Goal: Ask a question

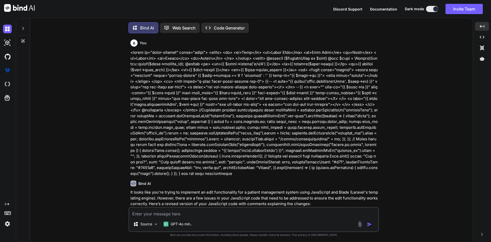
click at [183, 213] on textarea at bounding box center [253, 211] width 249 height 9
type textarea "o Developed the functionality to migrate the table to store the patient details…"
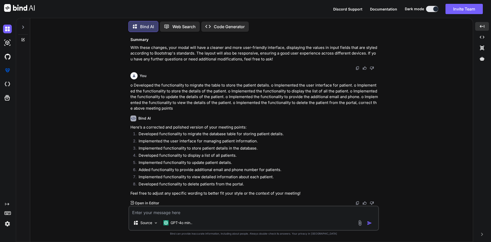
scroll to position [19539, 0]
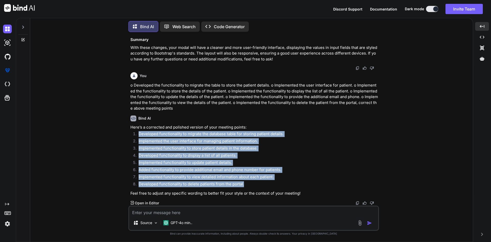
drag, startPoint x: 137, startPoint y: 134, endPoint x: 260, endPoint y: 184, distance: 132.4
click at [260, 184] on ol "Developed functionality to migrate the database table for storing patient detai…" at bounding box center [253, 159] width 247 height 57
copy ol "Developed functionality to migrate the database table for storing patient detai…"
click at [22, 26] on icon at bounding box center [23, 27] width 4 height 4
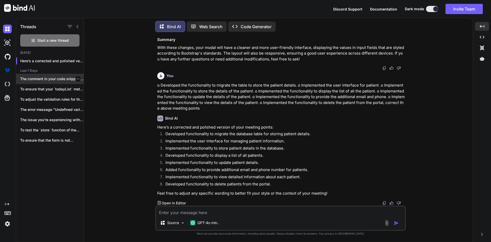
click at [78, 78] on div at bounding box center [77, 78] width 5 height 5
click at [76, 76] on div at bounding box center [77, 78] width 5 height 5
click at [77, 78] on icon "button" at bounding box center [78, 78] width 3 height 1
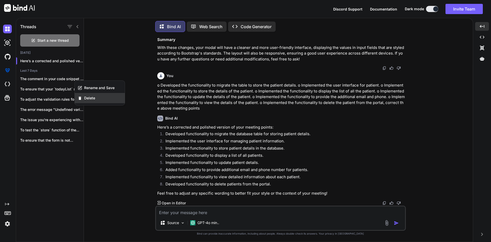
click at [94, 93] on div "Delete" at bounding box center [100, 98] width 50 height 10
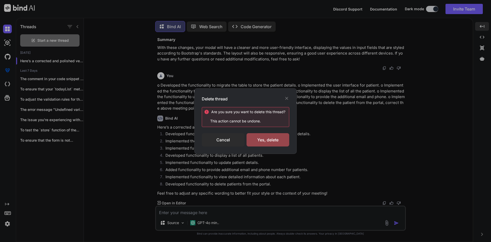
drag, startPoint x: 265, startPoint y: 137, endPoint x: 209, endPoint y: 122, distance: 57.1
click at [264, 137] on div "Yes, delete" at bounding box center [267, 139] width 43 height 13
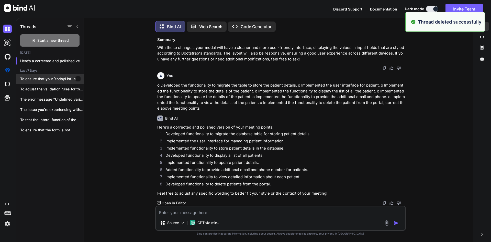
click at [77, 77] on div at bounding box center [77, 78] width 5 height 5
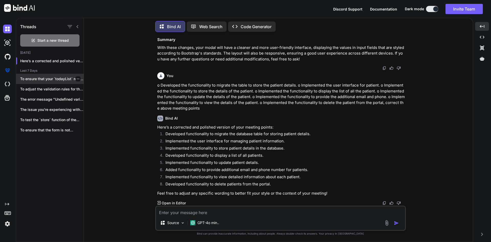
click at [76, 77] on icon "button" at bounding box center [77, 78] width 3 height 3
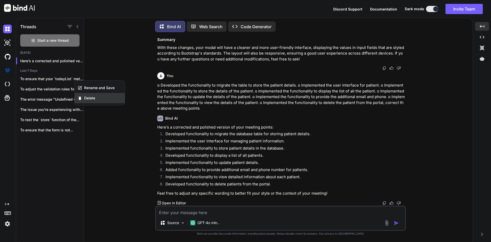
click at [95, 100] on div "Delete" at bounding box center [100, 98] width 50 height 10
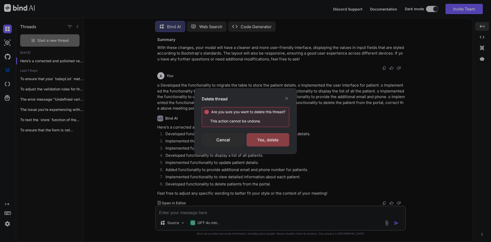
click at [278, 137] on div "Yes, delete" at bounding box center [267, 139] width 43 height 13
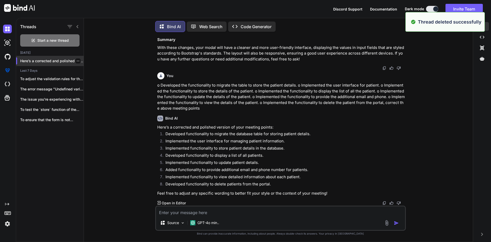
click at [77, 61] on icon "button" at bounding box center [78, 61] width 3 height 1
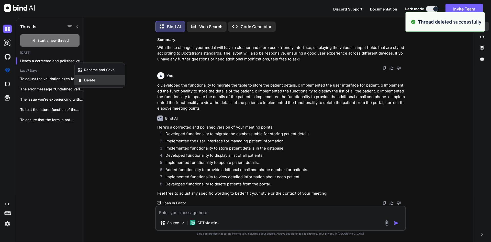
click at [96, 81] on div "Delete" at bounding box center [100, 80] width 50 height 10
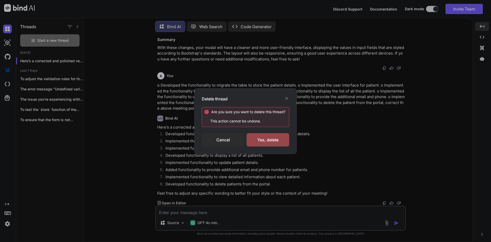
click at [285, 99] on icon at bounding box center [286, 98] width 5 height 5
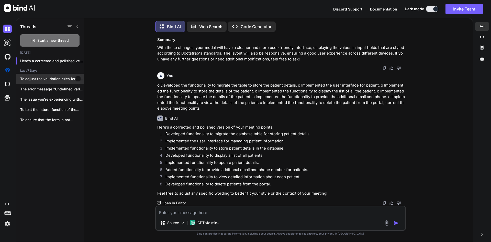
click at [77, 78] on icon "button" at bounding box center [77, 78] width 3 height 3
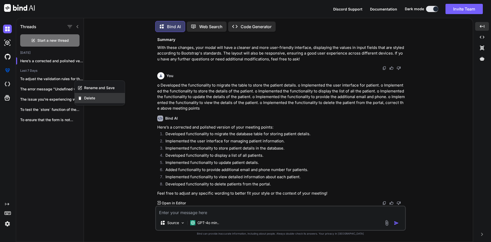
click at [92, 97] on span "Delete" at bounding box center [89, 97] width 11 height 5
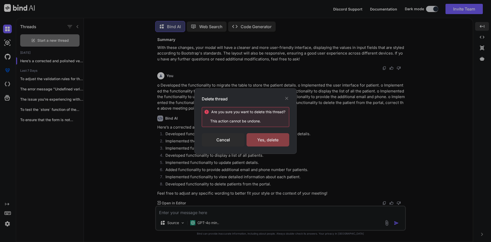
click at [259, 139] on div "Yes, delete" at bounding box center [267, 139] width 43 height 13
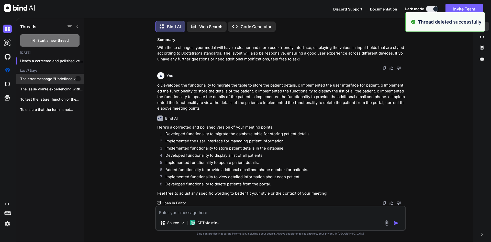
click at [78, 76] on div at bounding box center [77, 78] width 5 height 5
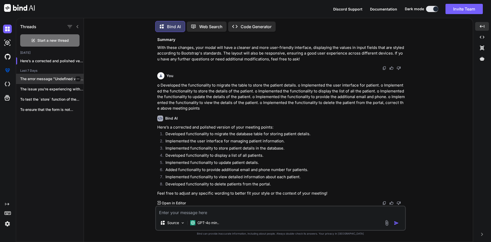
click at [76, 77] on icon "button" at bounding box center [77, 78] width 3 height 3
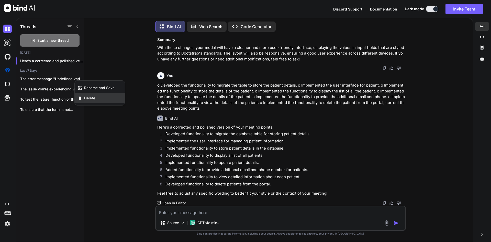
click at [105, 100] on div "Delete" at bounding box center [100, 98] width 50 height 10
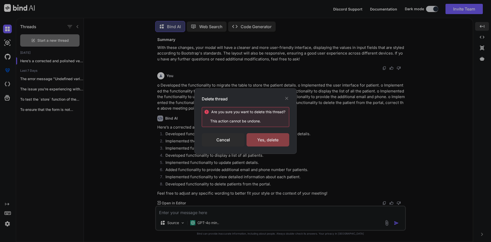
click at [259, 137] on div "Yes, delete" at bounding box center [267, 139] width 43 height 13
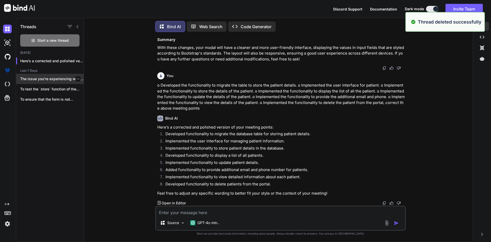
click at [77, 78] on icon "button" at bounding box center [78, 78] width 3 height 1
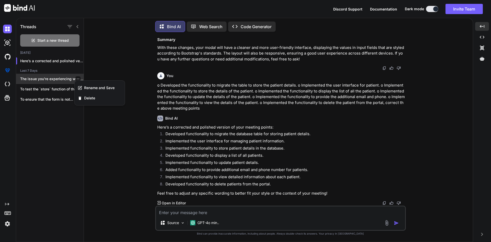
click at [77, 78] on icon "button" at bounding box center [78, 78] width 3 height 1
click at [106, 94] on div "Delete" at bounding box center [100, 98] width 50 height 10
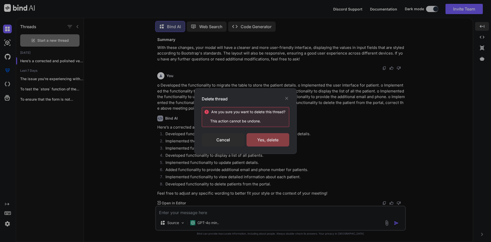
click at [274, 141] on div "Yes, delete" at bounding box center [267, 139] width 43 height 13
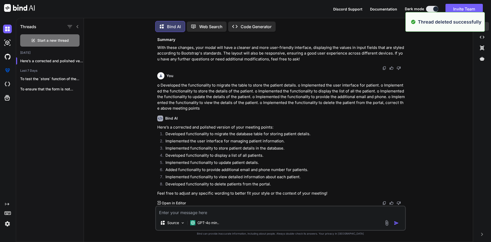
click at [76, 79] on icon "button" at bounding box center [77, 78] width 3 height 3
click at [98, 100] on div "Delete" at bounding box center [100, 98] width 50 height 10
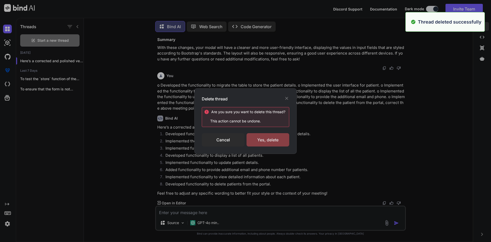
click at [269, 141] on div "Yes, delete" at bounding box center [267, 139] width 43 height 13
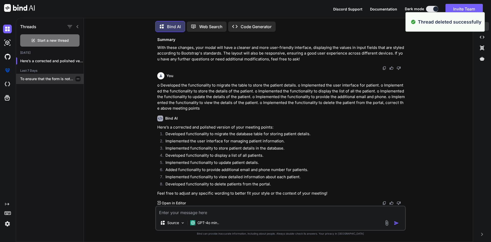
click at [76, 79] on div at bounding box center [77, 78] width 5 height 5
click at [76, 77] on icon "button" at bounding box center [77, 78] width 3 height 3
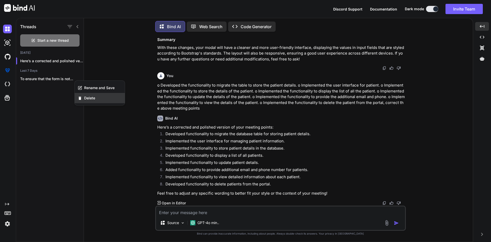
click at [94, 99] on span "Delete" at bounding box center [89, 97] width 11 height 5
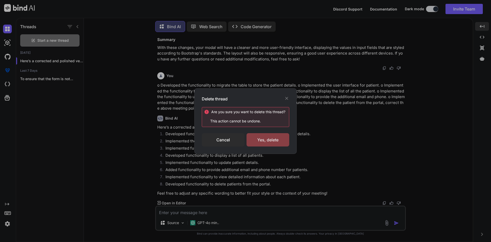
click at [267, 135] on div "Yes, delete" at bounding box center [267, 139] width 43 height 13
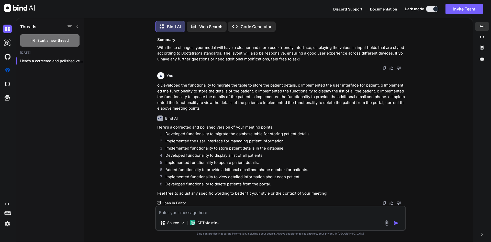
click at [242, 211] on textarea at bounding box center [280, 210] width 249 height 9
paste textarea "<!--Add Patient--> <div class="mb-4"> <div class="form-check"> <label class="fo…"
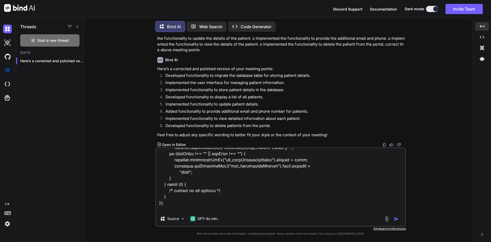
scroll to position [528, 0]
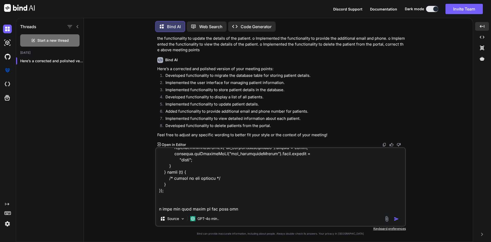
click at [242, 211] on textarea at bounding box center [280, 179] width 249 height 63
type textarea "<!--Add Patient--> <div class="mb-4"> <div class="form-check"> <label class="fo…"
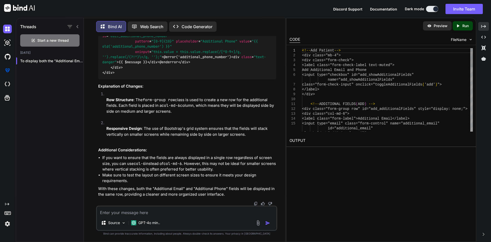
scroll to position [22550, 0]
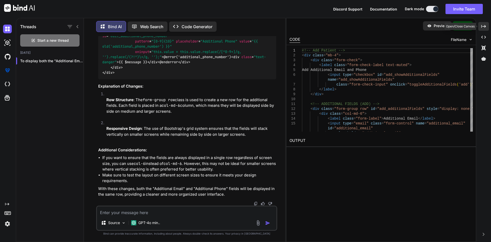
click at [485, 26] on icon at bounding box center [483, 26] width 5 height 3
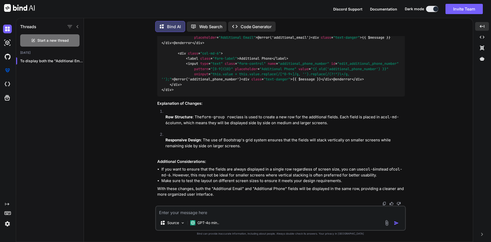
scroll to position [19837, 0]
drag, startPoint x: 194, startPoint y: 212, endPoint x: 190, endPoint y: 214, distance: 4.2
click at [194, 212] on textarea at bounding box center [280, 210] width 249 height 9
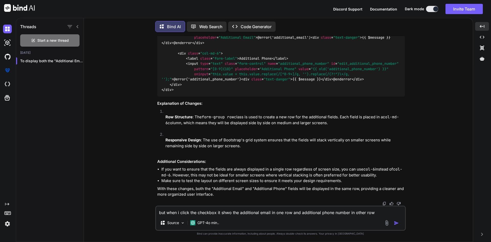
type textarea "but when i click the checkbox it shwo the additional email in one row and addit…"
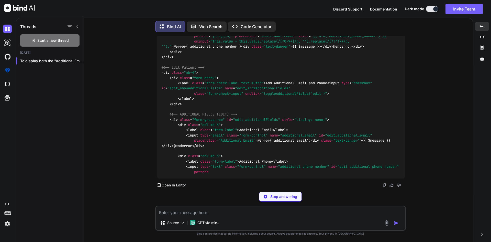
scroll to position [20425, 0]
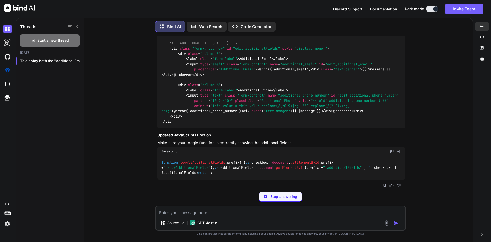
scroll to position [20502, 0]
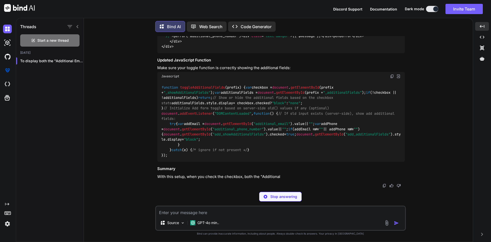
drag, startPoint x: 239, startPoint y: 73, endPoint x: 345, endPoint y: 73, distance: 105.8
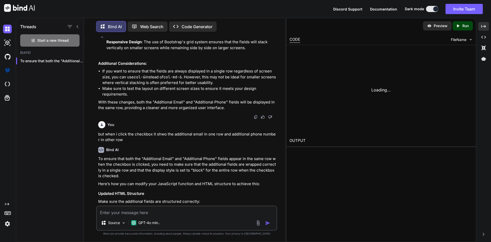
scroll to position [23414, 0]
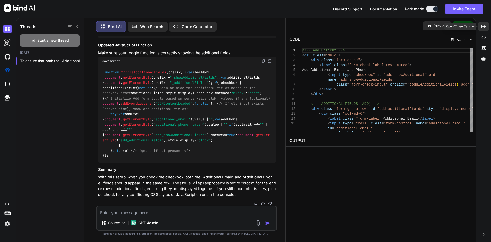
click at [484, 26] on icon "Created with Pixso." at bounding box center [483, 26] width 5 height 5
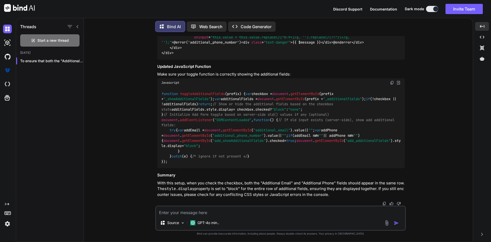
scroll to position [20650, 0]
click at [393, 81] on img at bounding box center [392, 83] width 4 height 4
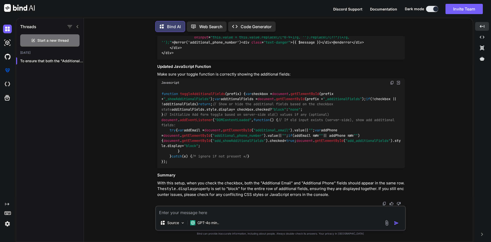
click at [260, 212] on textarea at bounding box center [280, 210] width 249 height 9
type textarea "not woriking as accepted"
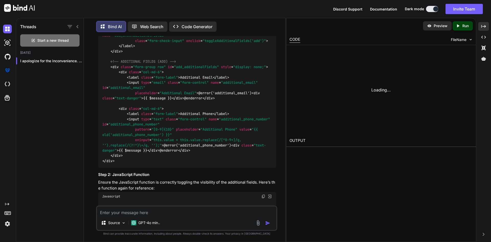
scroll to position [24275, 0]
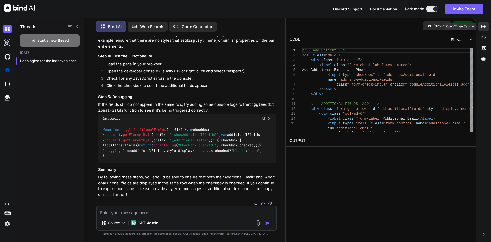
click at [484, 23] on div "Created with Pixso." at bounding box center [483, 26] width 11 height 9
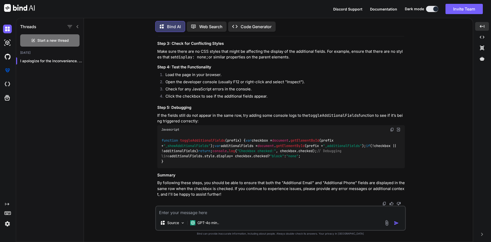
scroll to position [21105, 0]
